Goal: Navigation & Orientation: Find specific page/section

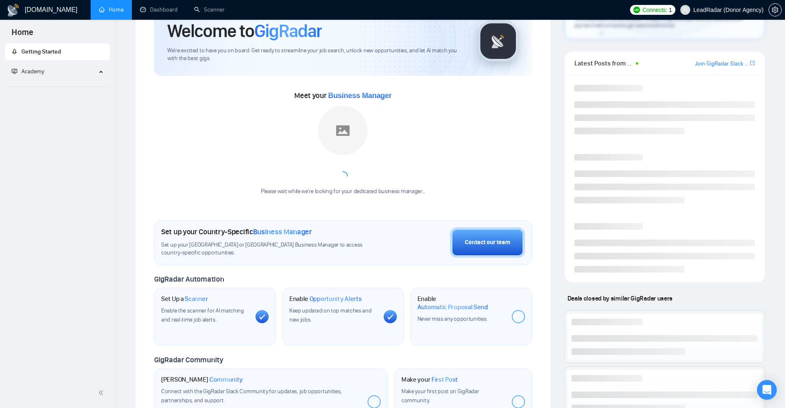
scroll to position [42, 0]
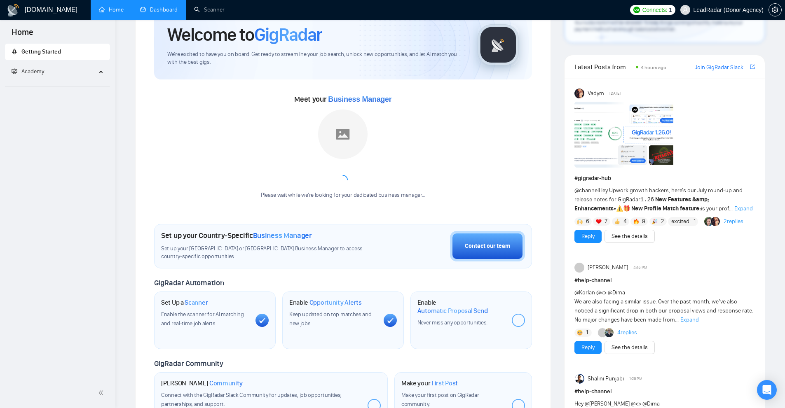
click at [166, 6] on link "Dashboard" at bounding box center [159, 9] width 38 height 7
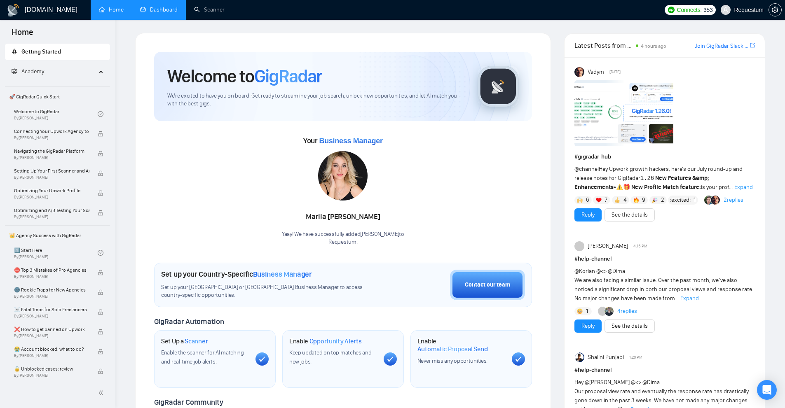
click at [161, 9] on link "Dashboard" at bounding box center [159, 9] width 38 height 7
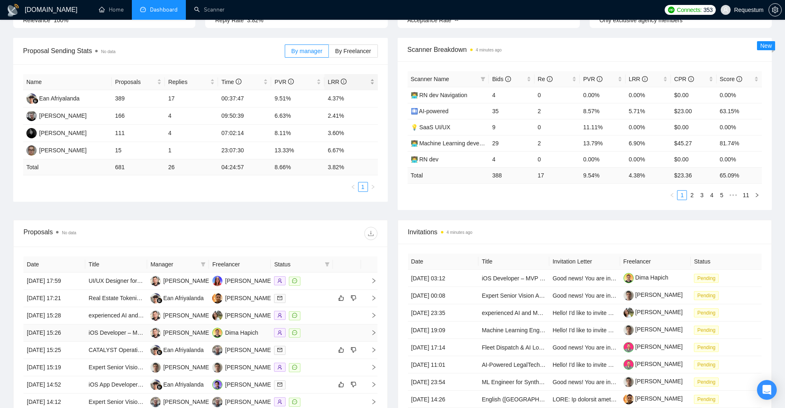
scroll to position [80, 0]
